Goal: Use online tool/utility: Utilize a website feature to perform a specific function

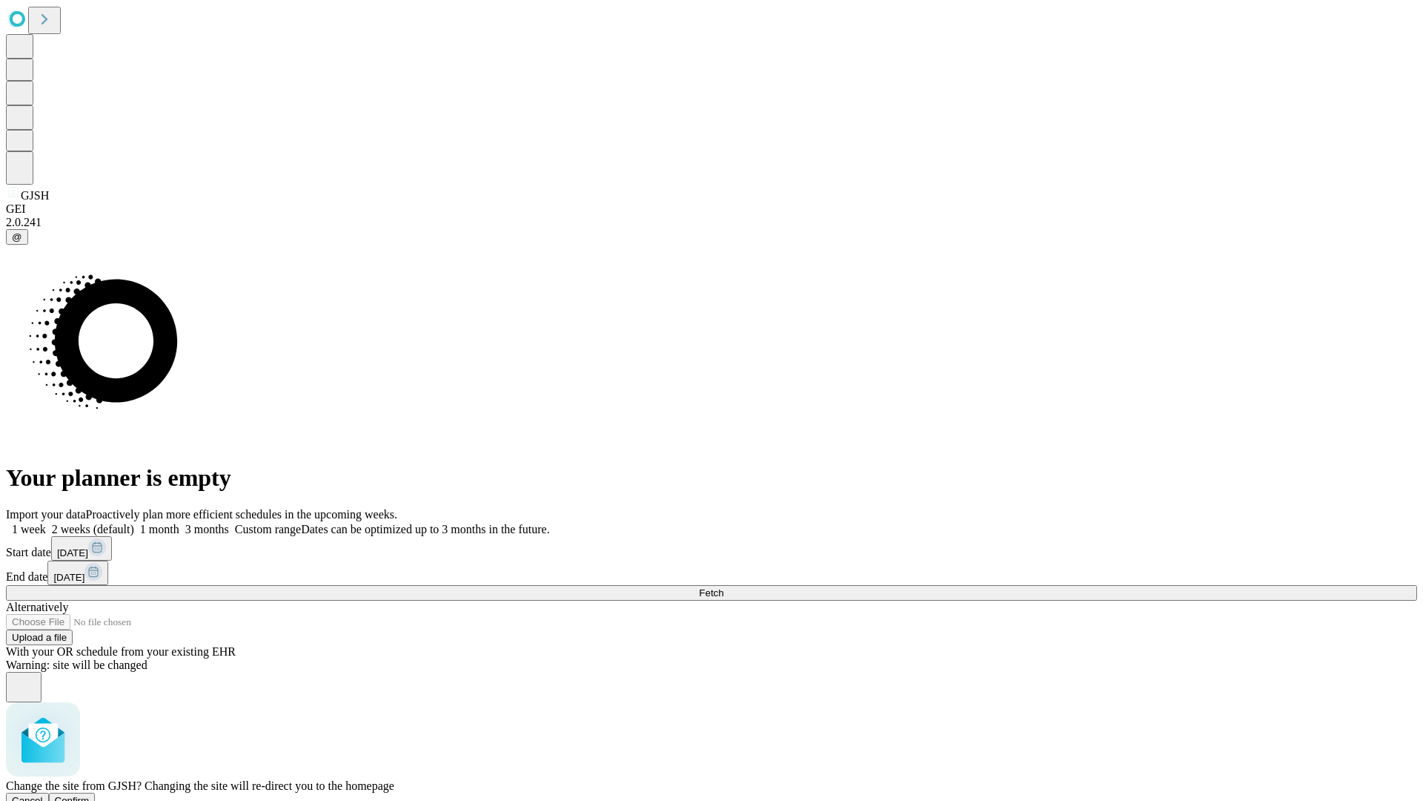
click at [90, 795] on span "Confirm" at bounding box center [72, 800] width 35 height 11
click at [134, 523] on label "2 weeks (default)" at bounding box center [90, 529] width 88 height 13
click at [724, 587] on span "Fetch" at bounding box center [711, 592] width 24 height 11
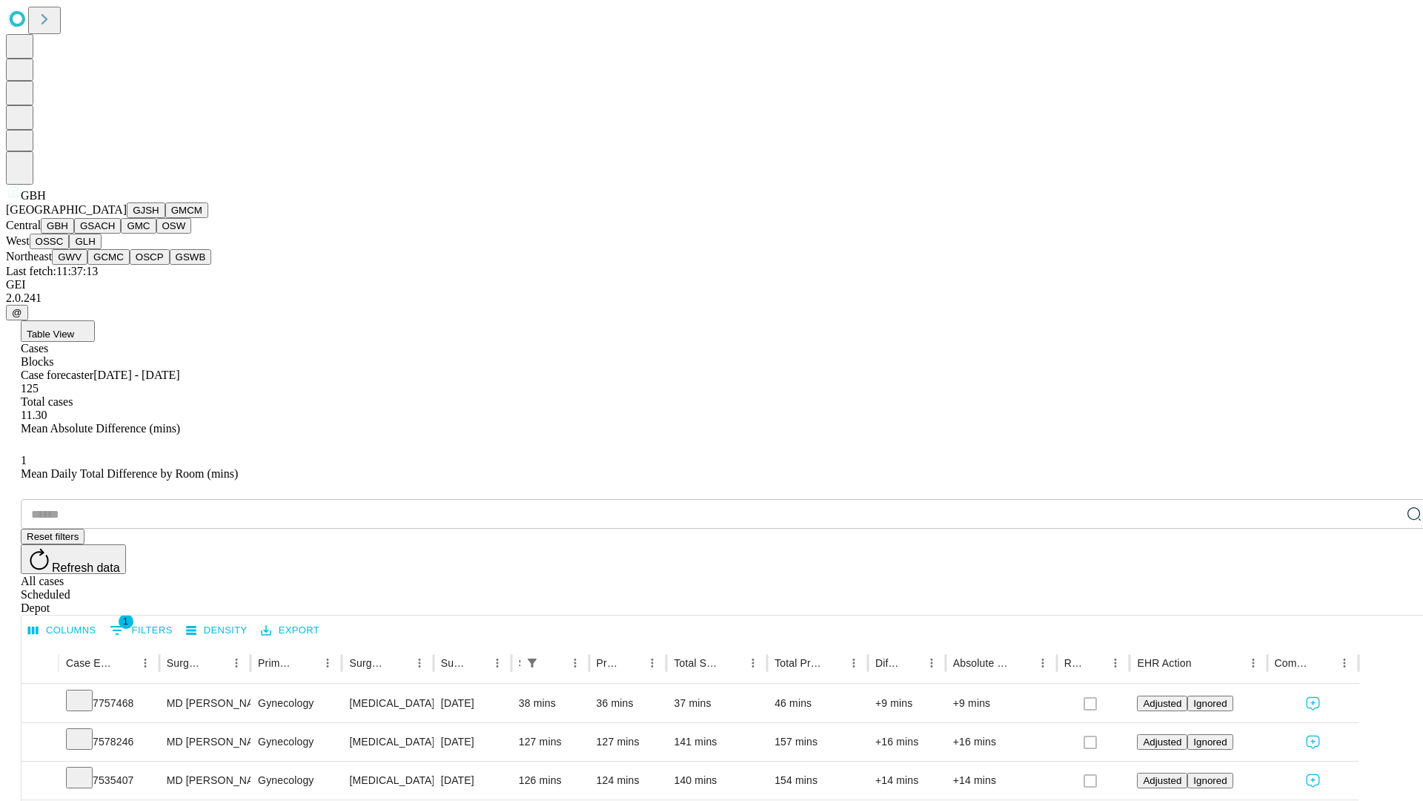
click at [115, 234] on button "GSACH" at bounding box center [97, 226] width 47 height 16
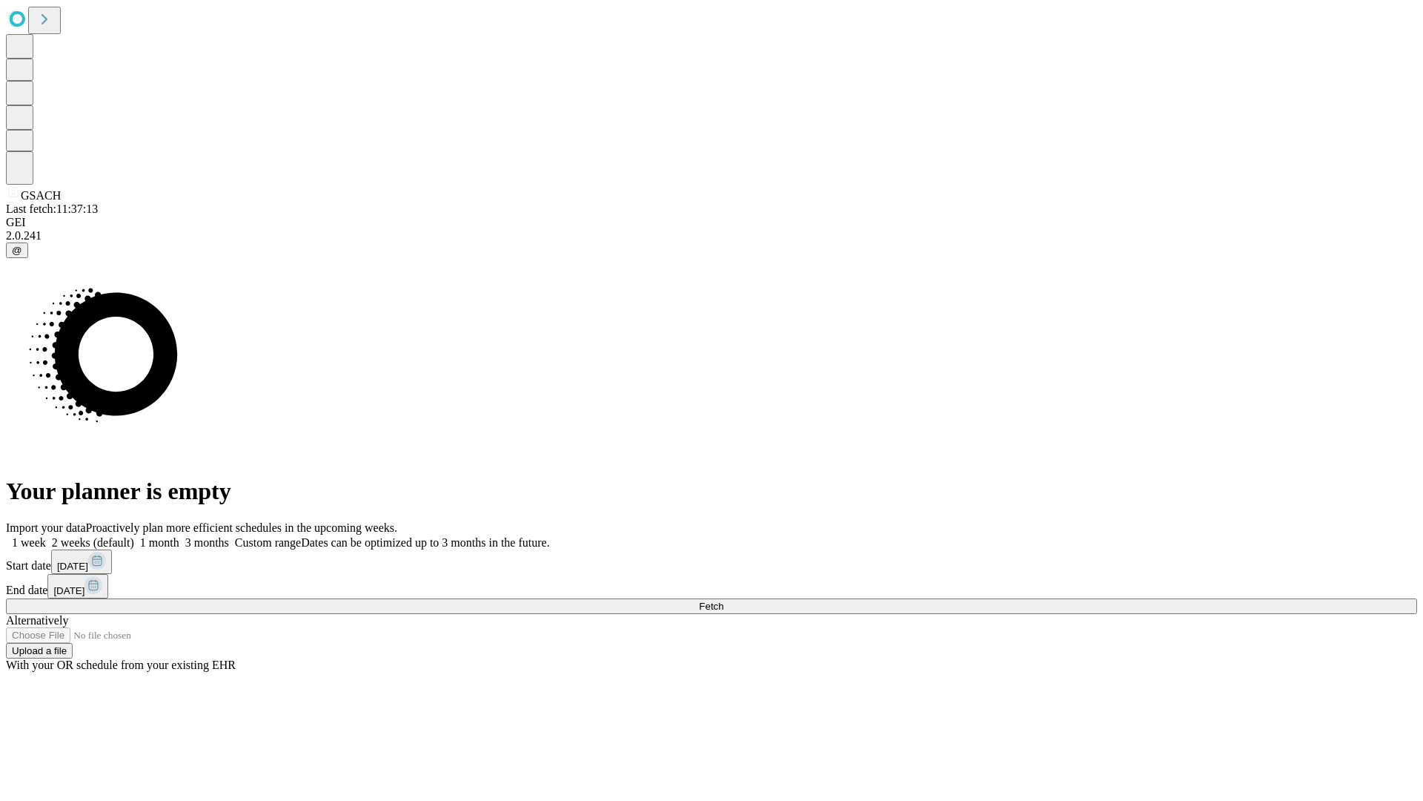
click at [724, 601] on span "Fetch" at bounding box center [711, 606] width 24 height 11
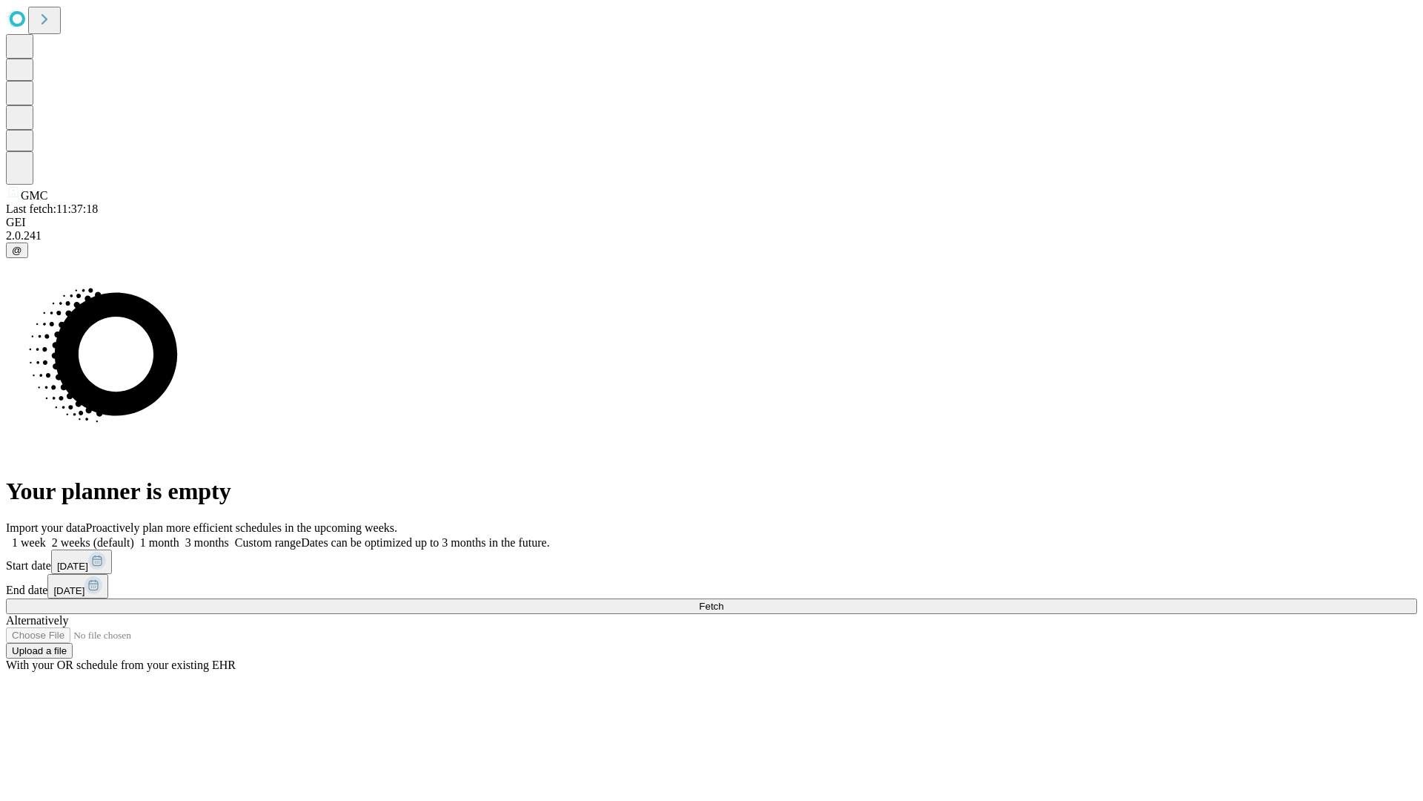
click at [724, 601] on span "Fetch" at bounding box center [711, 606] width 24 height 11
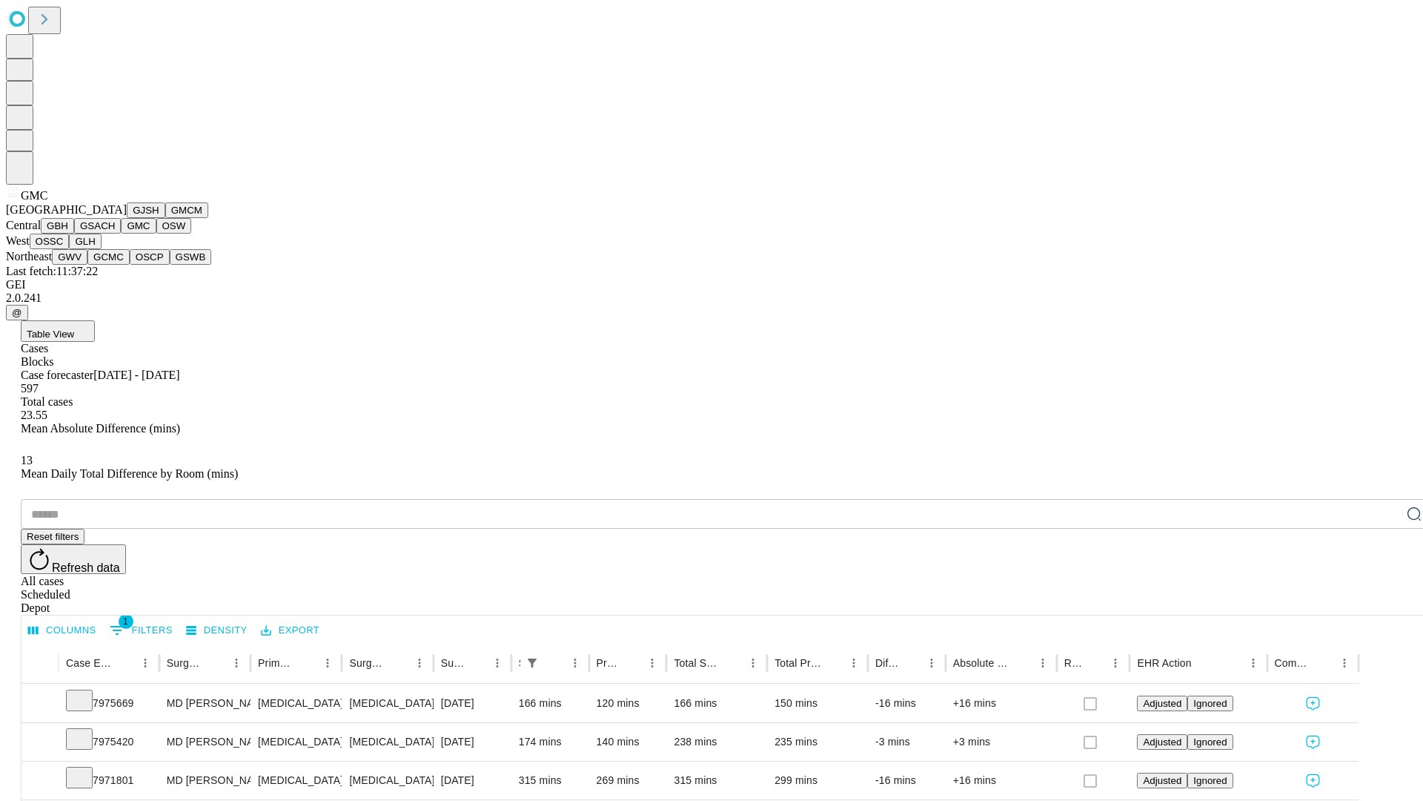
click at [156, 234] on button "OSW" at bounding box center [174, 226] width 36 height 16
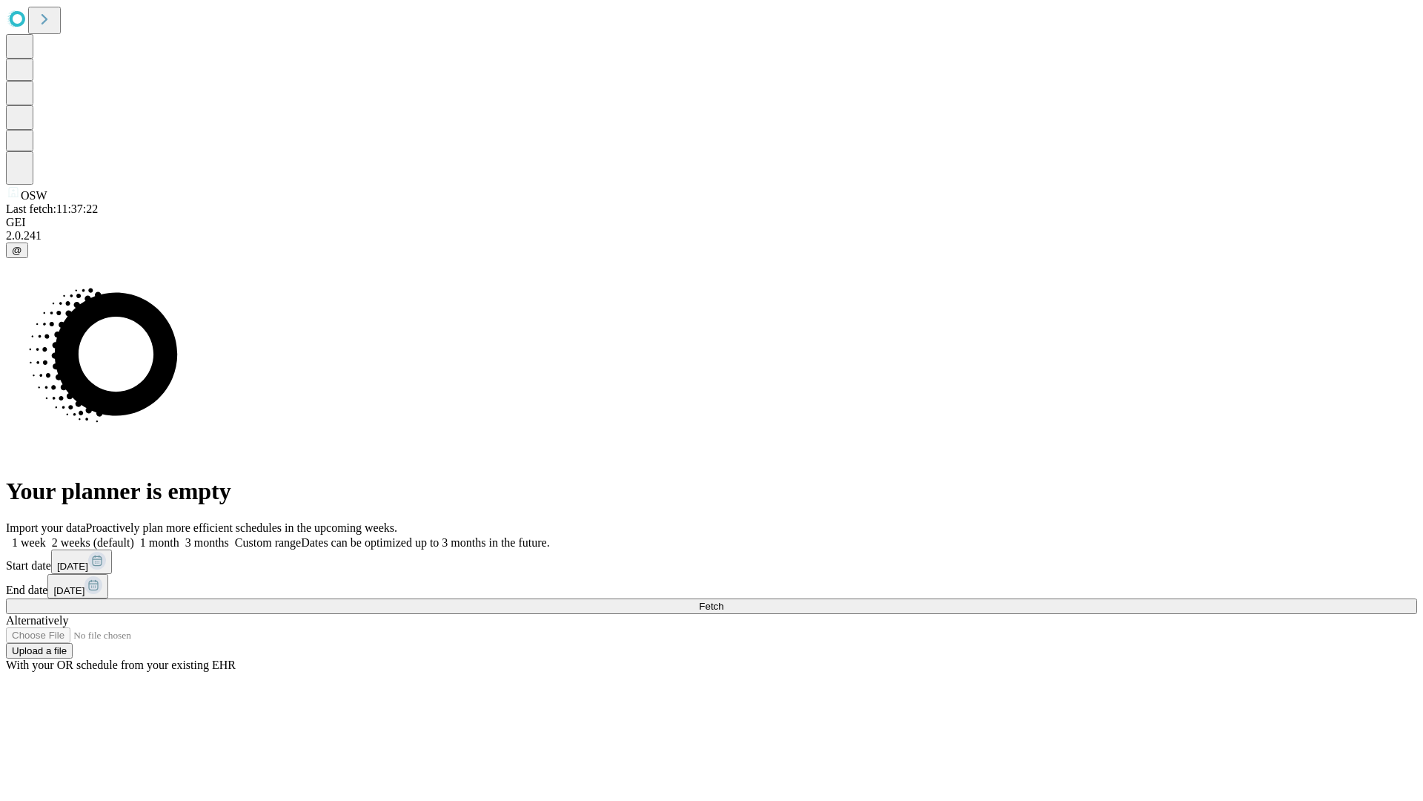
click at [134, 536] on label "2 weeks (default)" at bounding box center [90, 542] width 88 height 13
click at [724, 601] on span "Fetch" at bounding box center [711, 606] width 24 height 11
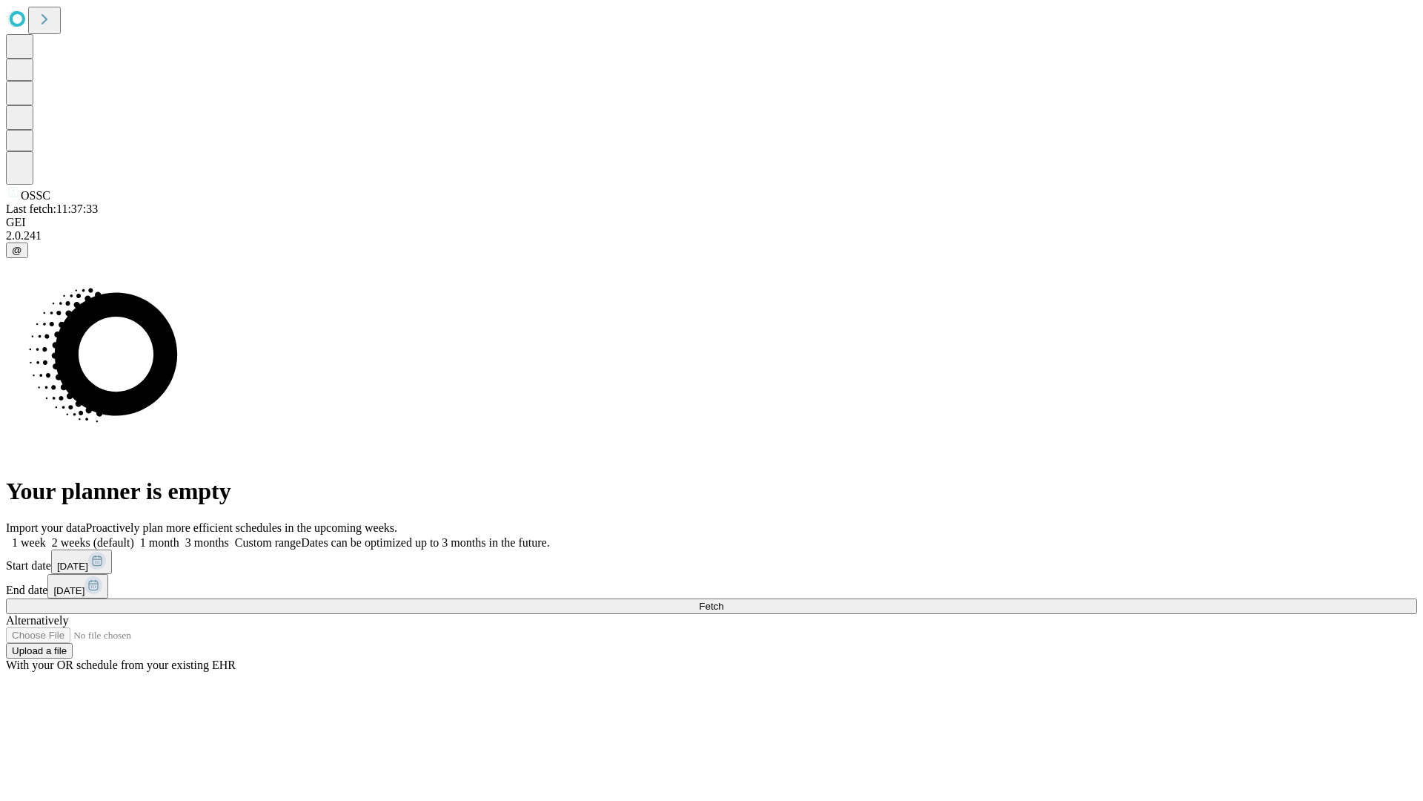
click at [134, 536] on label "2 weeks (default)" at bounding box center [90, 542] width 88 height 13
click at [724, 601] on span "Fetch" at bounding box center [711, 606] width 24 height 11
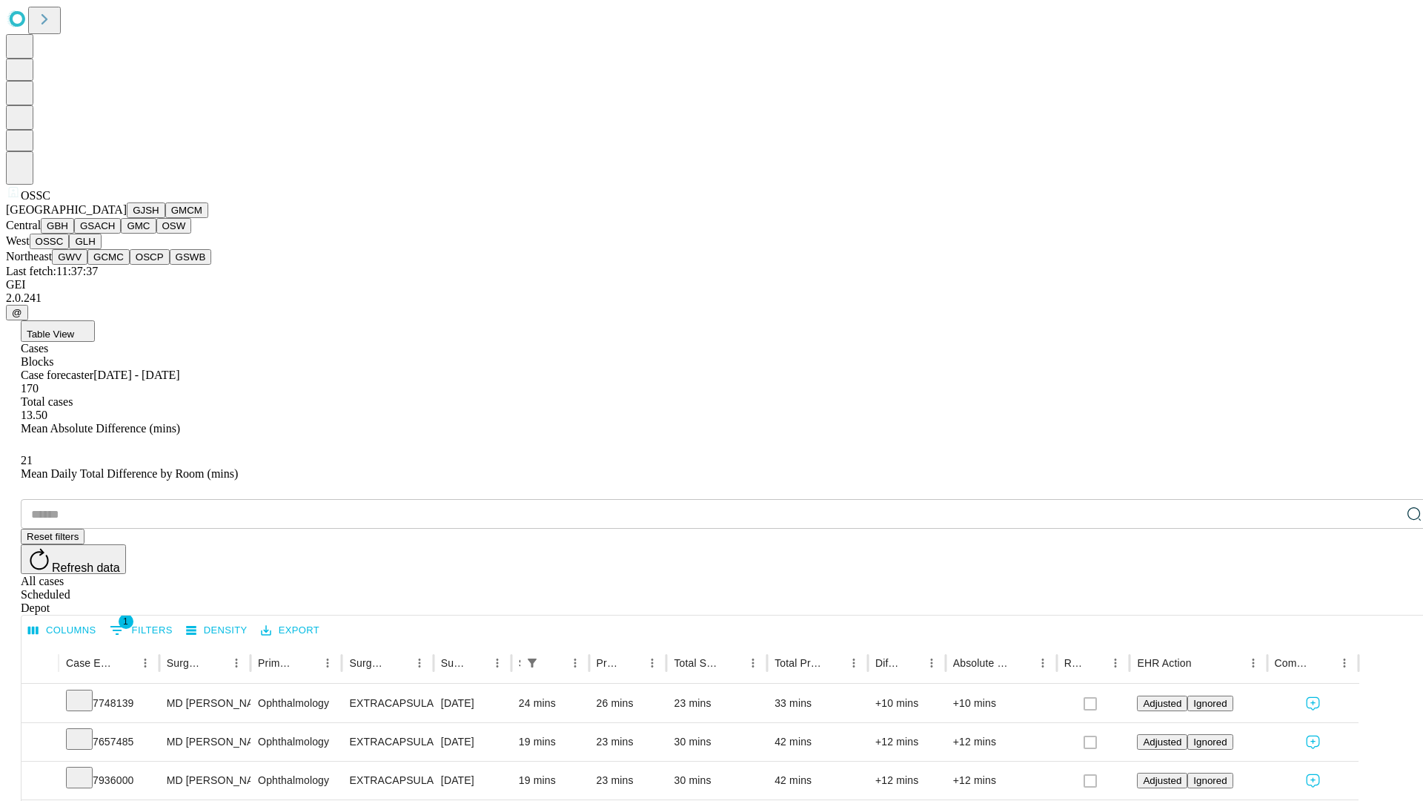
click at [101, 249] on button "GLH" at bounding box center [85, 242] width 32 height 16
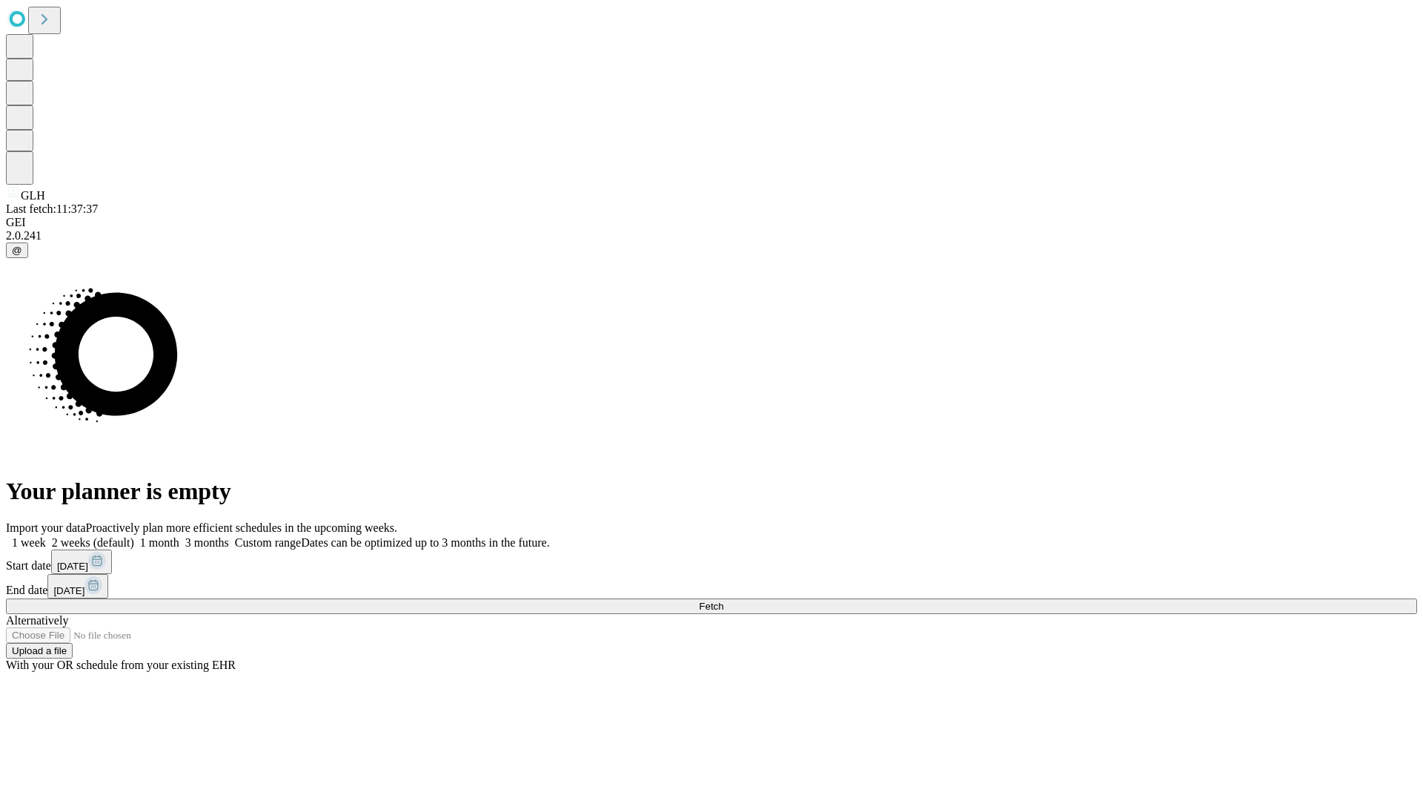
click at [134, 536] on label "2 weeks (default)" at bounding box center [90, 542] width 88 height 13
click at [724, 601] on span "Fetch" at bounding box center [711, 606] width 24 height 11
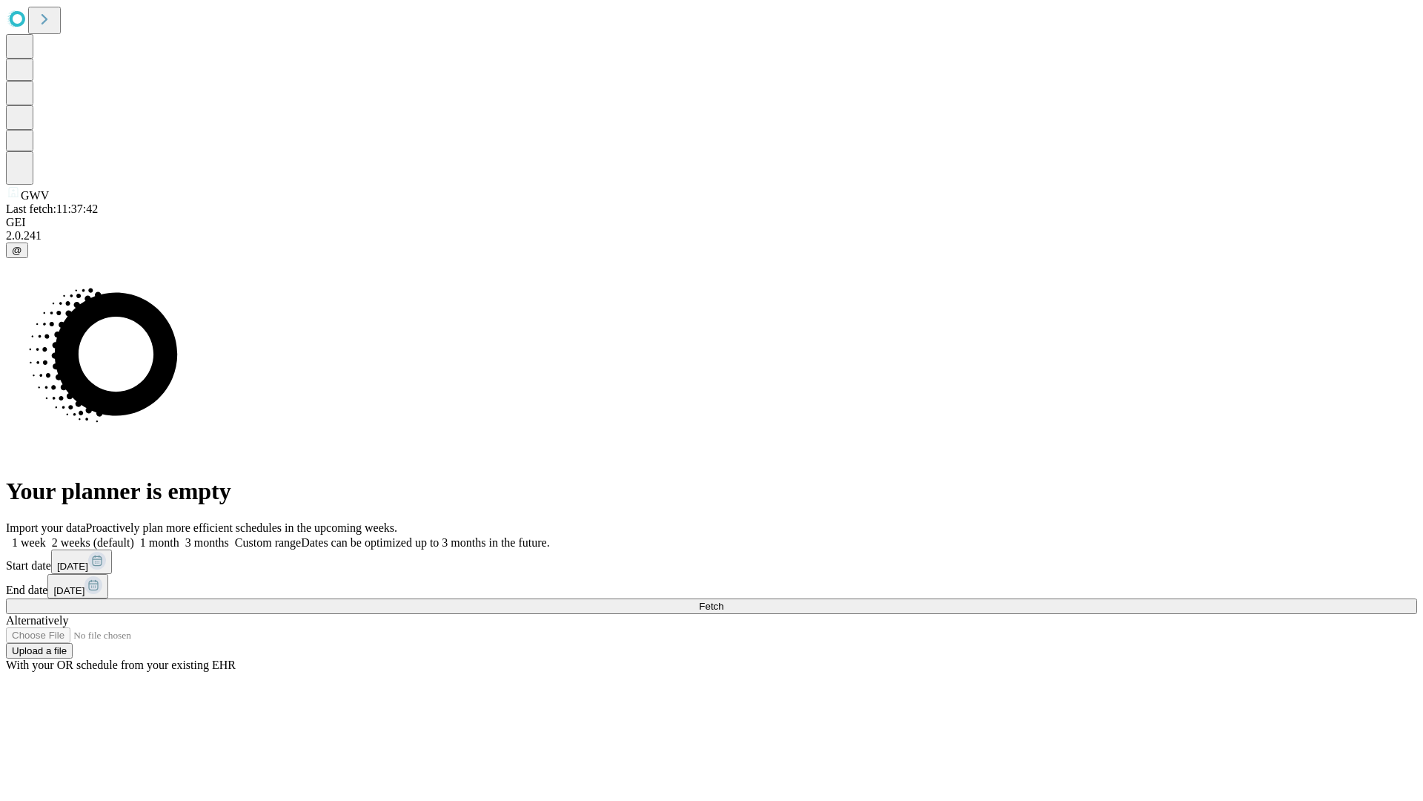
click at [724, 601] on span "Fetch" at bounding box center [711, 606] width 24 height 11
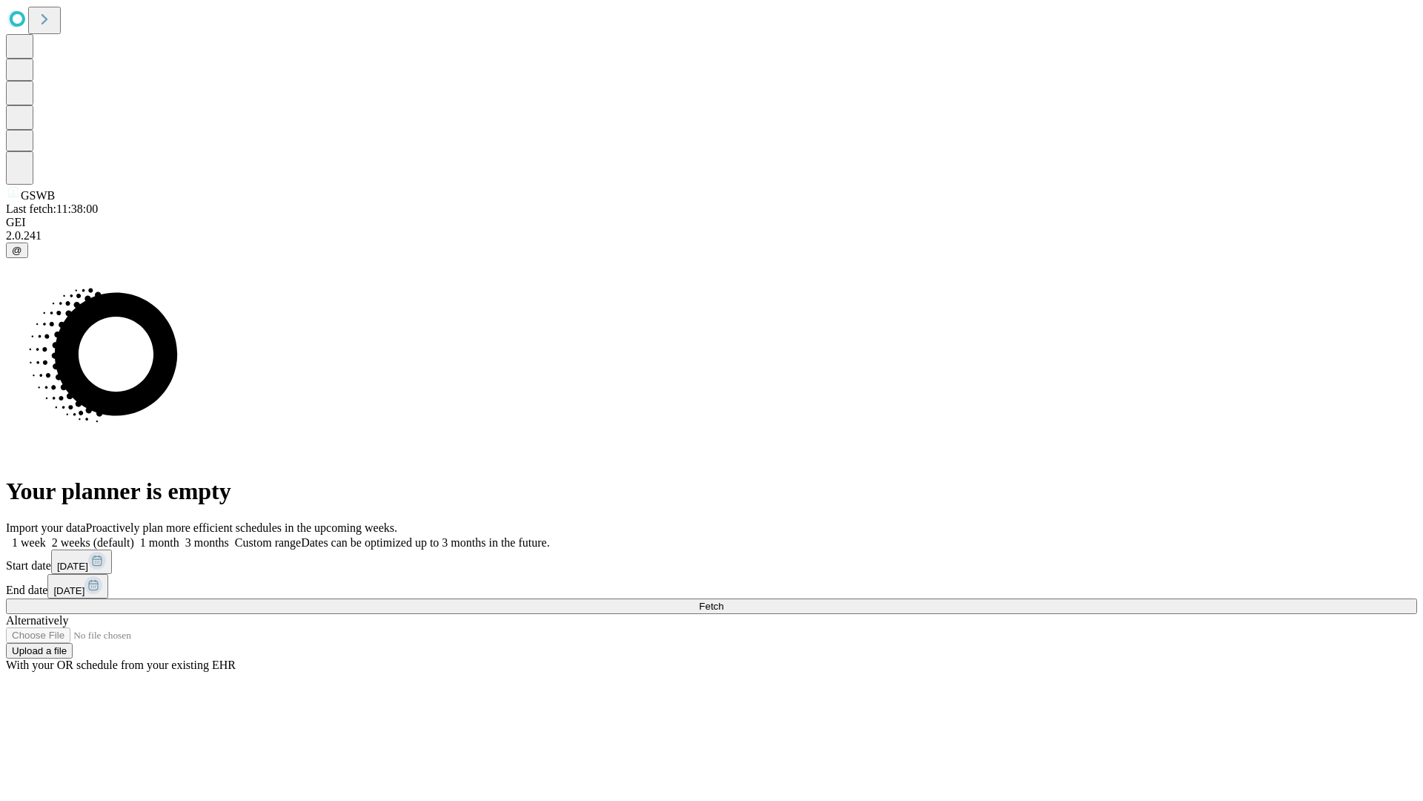
click at [134, 536] on label "2 weeks (default)" at bounding box center [90, 542] width 88 height 13
click at [724, 601] on span "Fetch" at bounding box center [711, 606] width 24 height 11
